Goal: Information Seeking & Learning: Learn about a topic

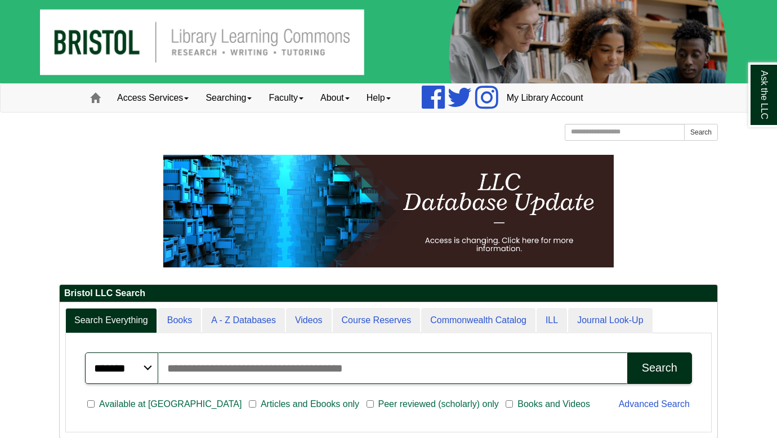
drag, startPoint x: 674, startPoint y: 165, endPoint x: 714, endPoint y: 190, distance: 47.1
click at [714, 190] on p at bounding box center [388, 211] width 659 height 113
click at [682, 206] on p at bounding box center [388, 211] width 659 height 113
drag, startPoint x: 669, startPoint y: 212, endPoint x: 699, endPoint y: 232, distance: 35.8
click at [699, 232] on p at bounding box center [388, 211] width 659 height 113
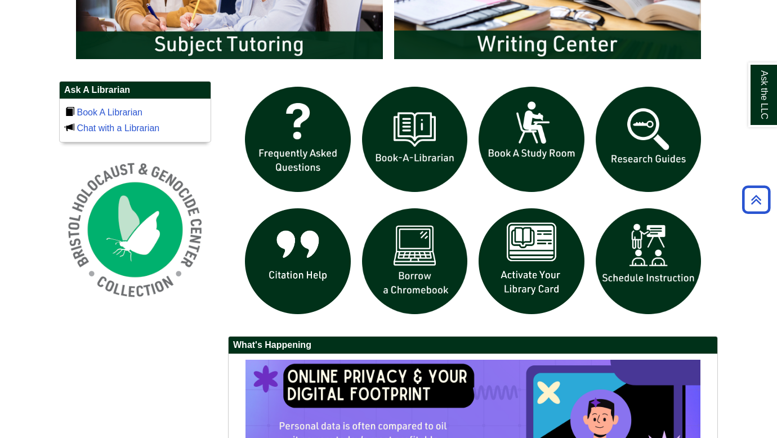
scroll to position [713, 0]
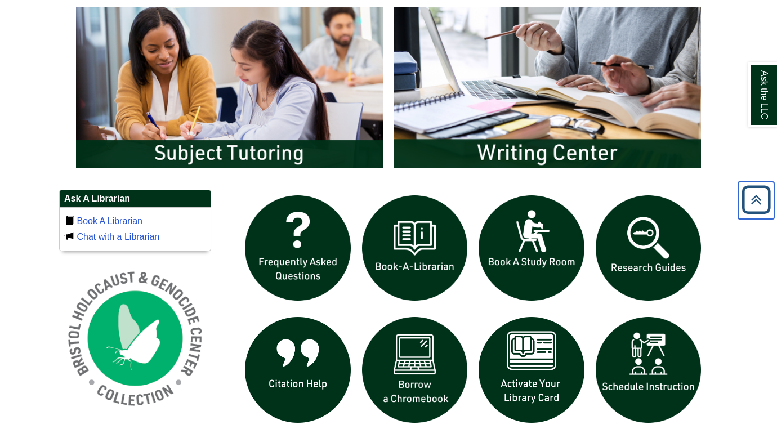
click at [758, 197] on icon "Back to Top" at bounding box center [757, 200] width 36 height 36
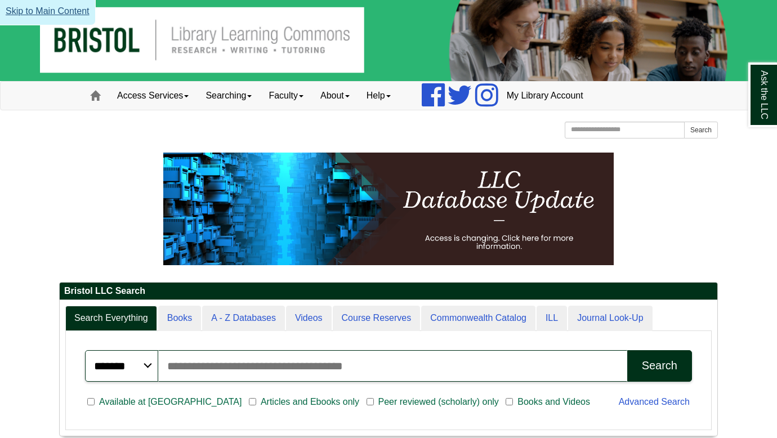
scroll to position [0, 0]
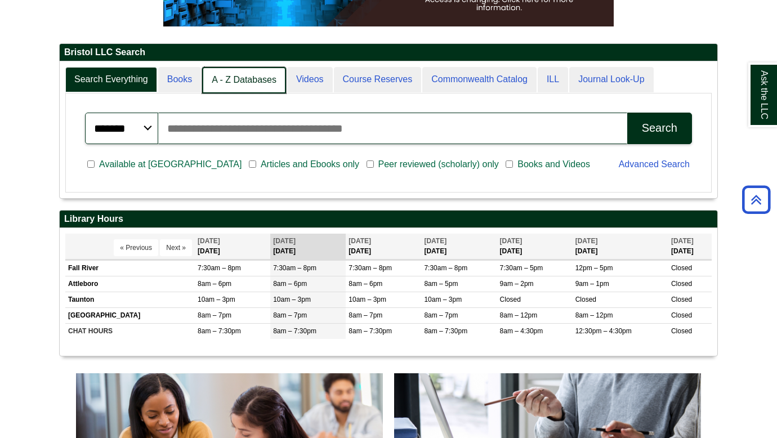
scroll to position [6, 6]
click at [262, 81] on link "A - Z Databases" at bounding box center [244, 80] width 84 height 26
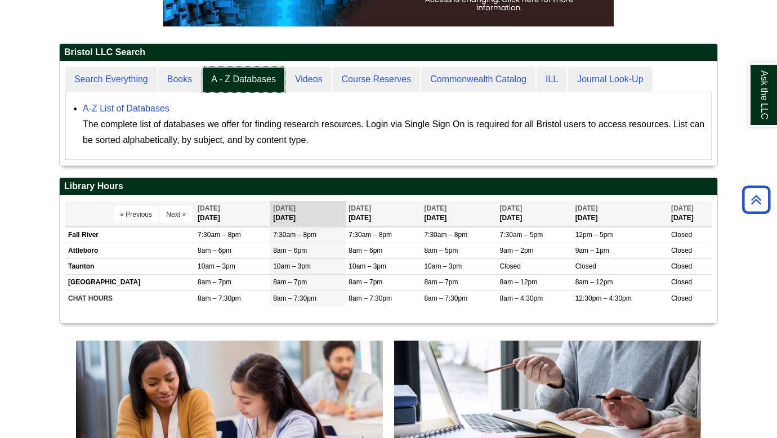
scroll to position [104, 658]
click at [399, 129] on div "The complete list of databases we offer for finding research resources. Login v…" at bounding box center [394, 133] width 623 height 32
click at [393, 162] on div "Search Everything Books A - Z Databases Videos Course Reserves Commonwealth Cat…" at bounding box center [389, 113] width 658 height 104
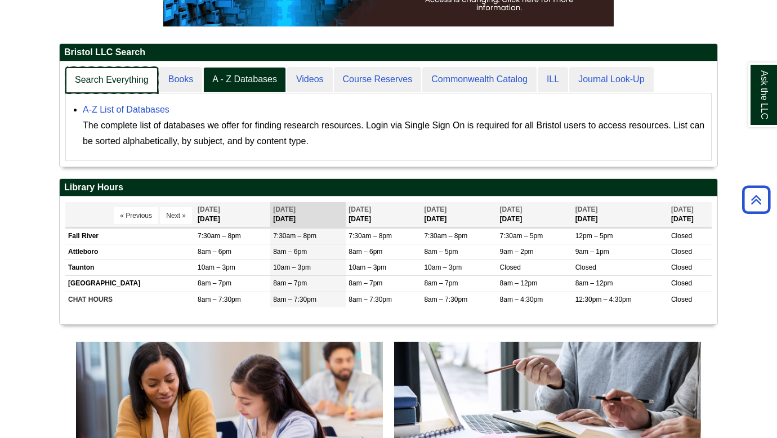
scroll to position [105, 658]
click at [140, 72] on link "Search Everything" at bounding box center [111, 80] width 93 height 26
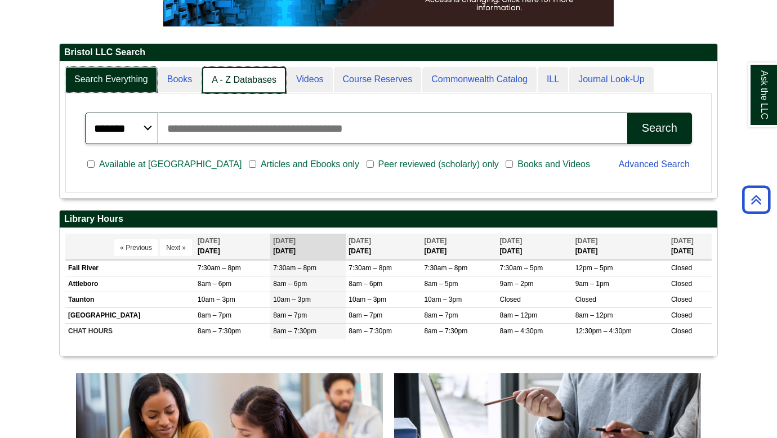
scroll to position [137, 658]
drag, startPoint x: 216, startPoint y: 88, endPoint x: 229, endPoint y: 82, distance: 14.6
click at [229, 82] on link "A - Z Databases" at bounding box center [244, 80] width 84 height 26
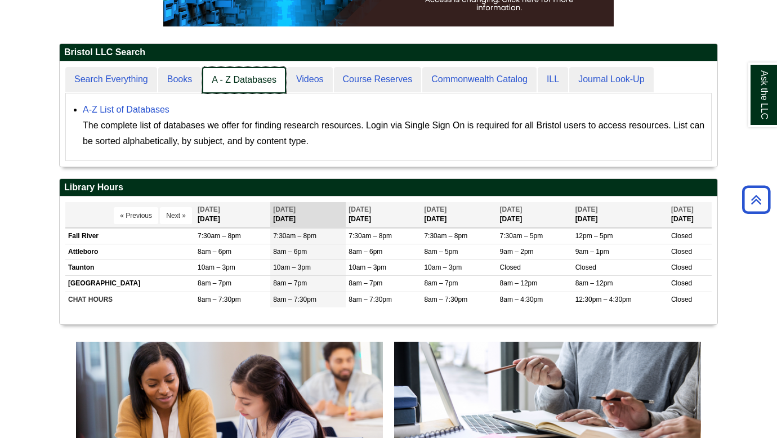
scroll to position [105, 658]
click at [229, 82] on link "A - Z Databases" at bounding box center [244, 80] width 84 height 26
click at [243, 79] on link "A - Z Databases" at bounding box center [244, 80] width 84 height 26
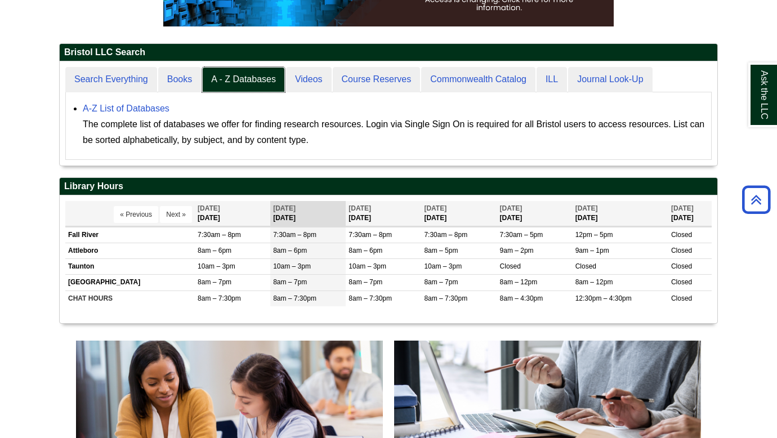
scroll to position [104, 658]
click at [243, 109] on div "A-Z List of Databases The complete list of databases we offer for finding resea…" at bounding box center [394, 124] width 623 height 47
click at [160, 113] on link "A-Z List of Databases" at bounding box center [126, 109] width 87 height 10
click at [133, 110] on link "A-Z List of Databases" at bounding box center [126, 109] width 87 height 10
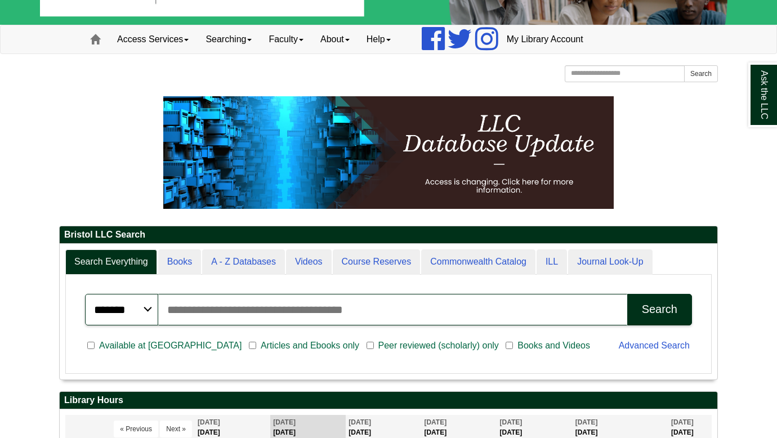
scroll to position [136, 658]
click at [280, 304] on input "Search articles, books, journals & more" at bounding box center [392, 310] width 469 height 32
drag, startPoint x: 280, startPoint y: 304, endPoint x: 244, endPoint y: 308, distance: 36.3
click at [244, 308] on input "Search articles, books, journals & more" at bounding box center [392, 310] width 469 height 32
click at [297, 301] on input "Search articles, books, journals & more" at bounding box center [392, 310] width 469 height 32
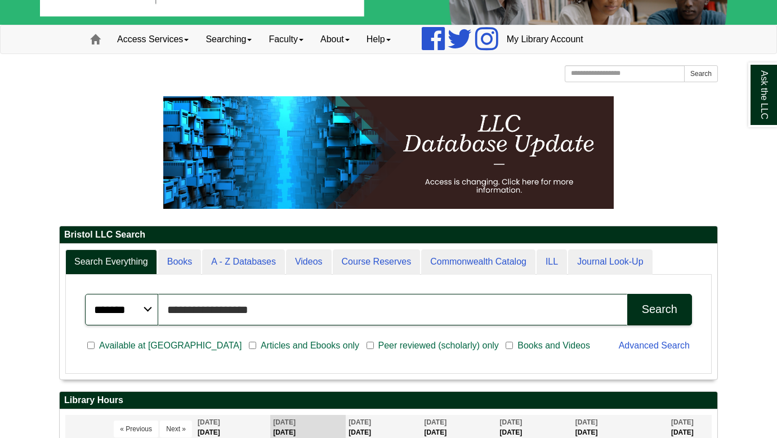
type input "**********"
click at [628, 294] on button "Search" at bounding box center [660, 310] width 65 height 32
